Goal: Task Accomplishment & Management: Use online tool/utility

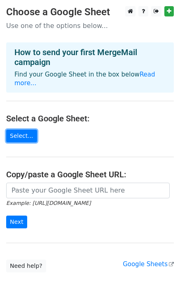
click at [19, 129] on link "Select..." at bounding box center [21, 135] width 31 height 13
click at [14, 129] on link "Select..." at bounding box center [21, 135] width 31 height 13
click at [23, 129] on link "Select..." at bounding box center [21, 135] width 31 height 13
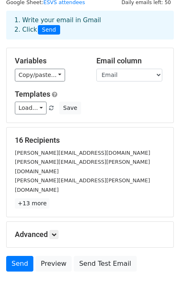
scroll to position [49, 0]
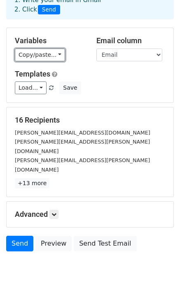
click at [52, 55] on link "Copy/paste..." at bounding box center [40, 54] width 50 height 13
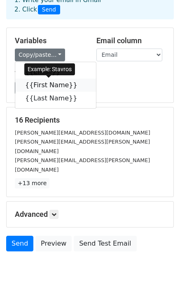
click at [53, 88] on link "{{First Name}}" at bounding box center [55, 84] width 81 height 13
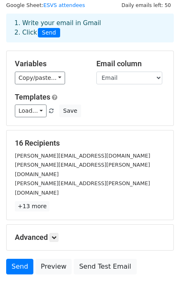
scroll to position [27, 0]
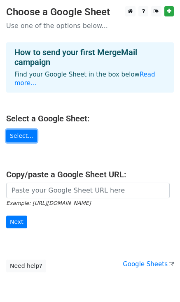
click at [23, 129] on link "Select..." at bounding box center [21, 135] width 31 height 13
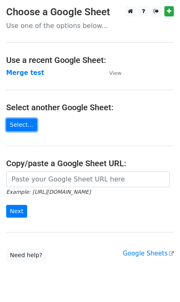
click at [21, 125] on link "Select..." at bounding box center [21, 124] width 31 height 13
click at [29, 71] on strong "Merge test" at bounding box center [25, 72] width 38 height 7
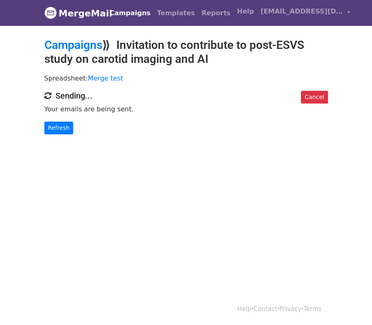
click at [83, 14] on link "MergeMail" at bounding box center [71, 13] width 55 height 17
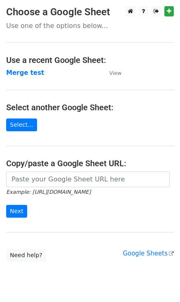
click at [30, 74] on strong "Merge test" at bounding box center [25, 72] width 38 height 7
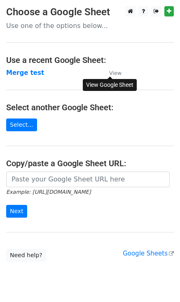
click at [118, 76] on small "View" at bounding box center [115, 73] width 12 height 6
click at [23, 125] on link "Select..." at bounding box center [21, 124] width 31 height 13
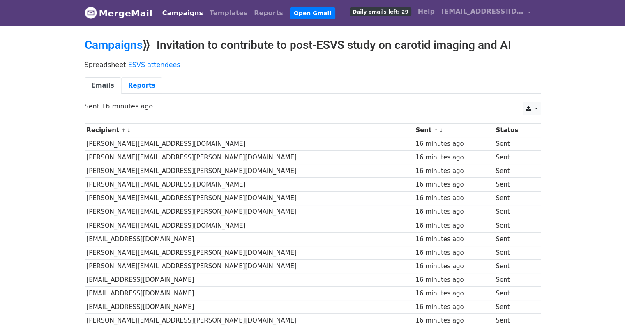
click at [132, 87] on link "Reports" at bounding box center [141, 85] width 41 height 17
